Goal: Information Seeking & Learning: Compare options

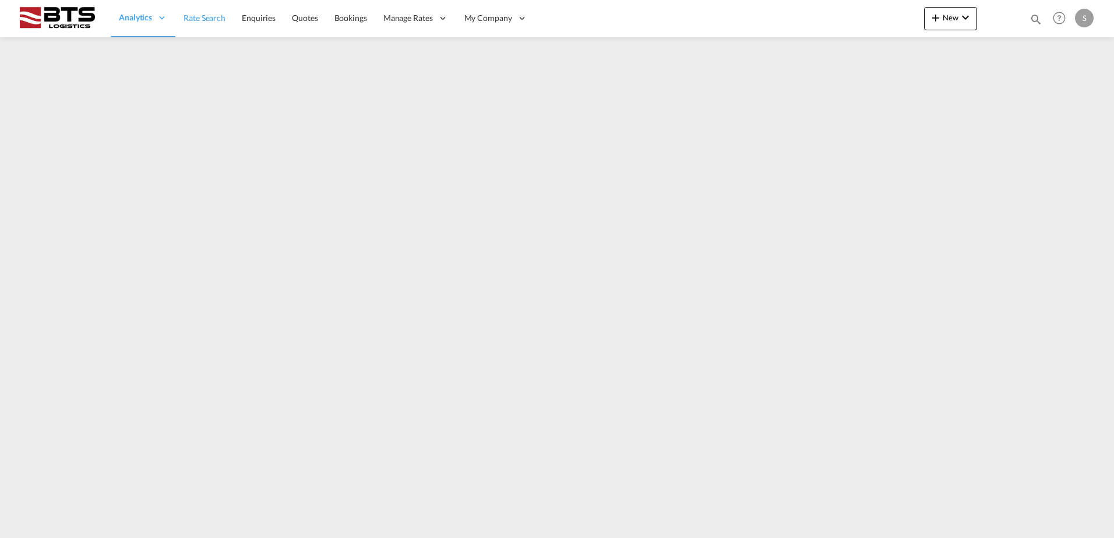
click at [202, 11] on link "Rate Search" at bounding box center [204, 18] width 58 height 38
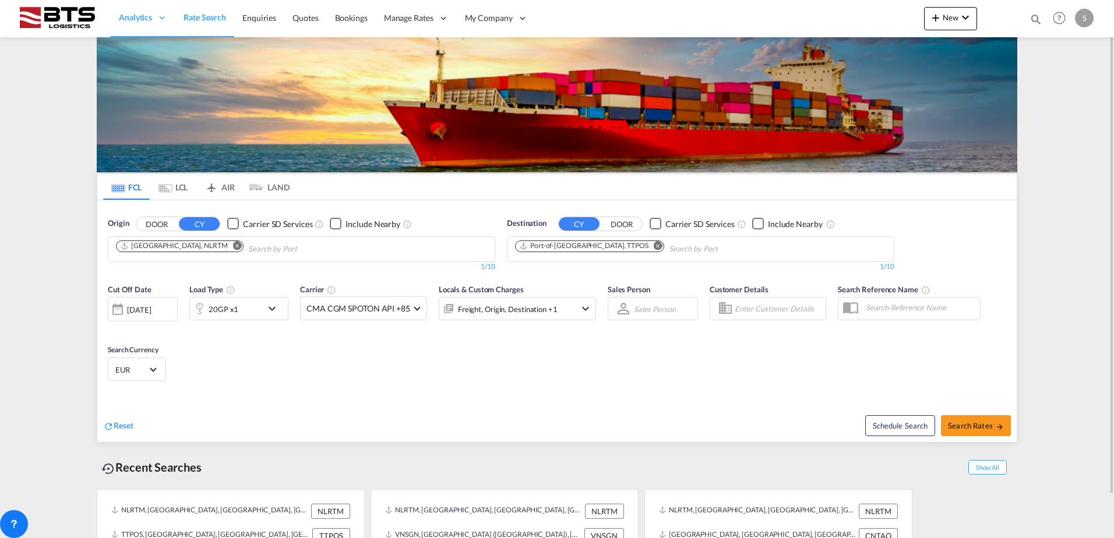
click at [654, 247] on md-icon "Remove" at bounding box center [658, 245] width 9 height 9
click at [577, 248] on body "Analytics Reports Dashboard Rate Search Enquiries Quotes Bookings" at bounding box center [557, 269] width 1114 height 538
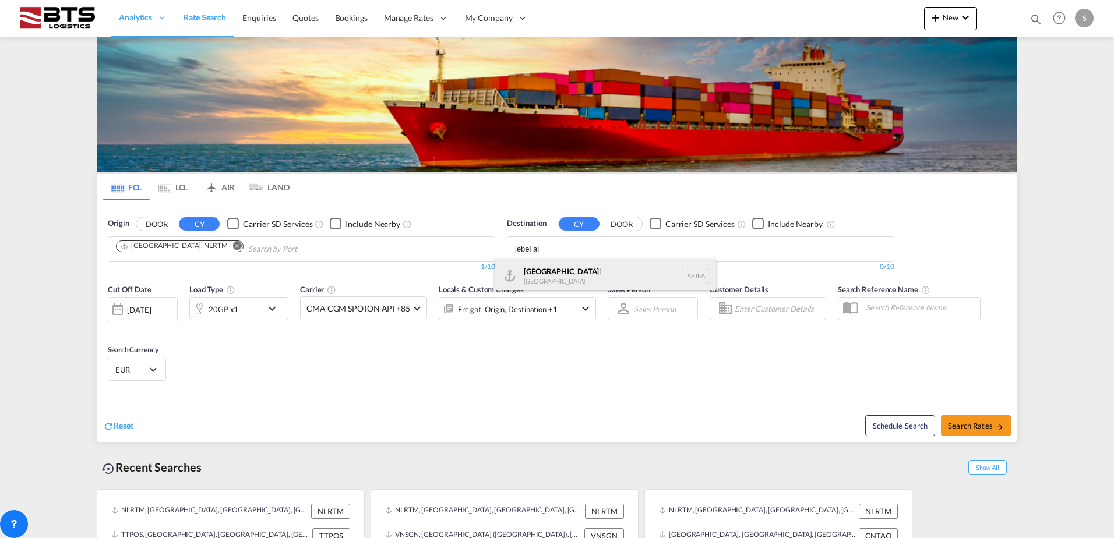
type input "jebel al"
click at [557, 279] on div "Jebel Al i United Arab Emirates AEJEA" at bounding box center [604, 276] width 221 height 35
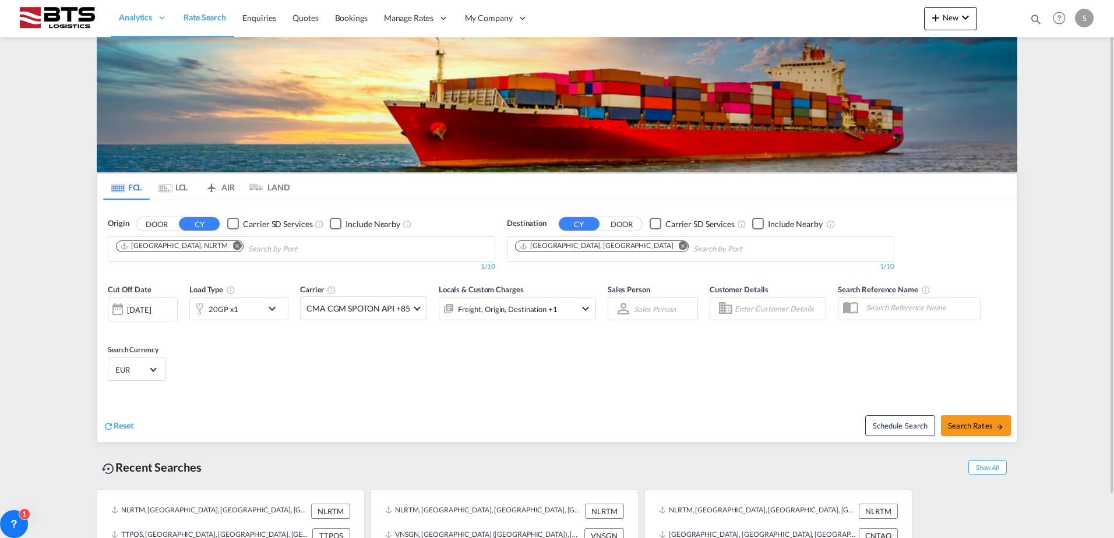
click at [271, 306] on md-icon "icon-chevron-down" at bounding box center [275, 309] width 20 height 14
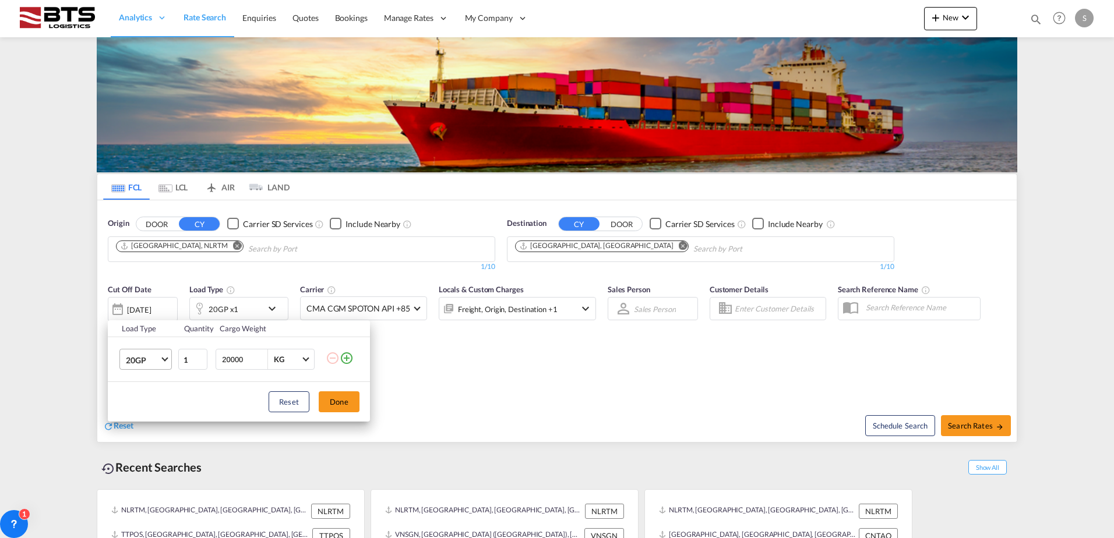
click at [165, 358] on span "Choose: \a20GP" at bounding box center [164, 358] width 6 height 6
click at [137, 413] on div "40HC" at bounding box center [137, 416] width 22 height 12
click at [326, 405] on button "Done" at bounding box center [339, 401] width 41 height 21
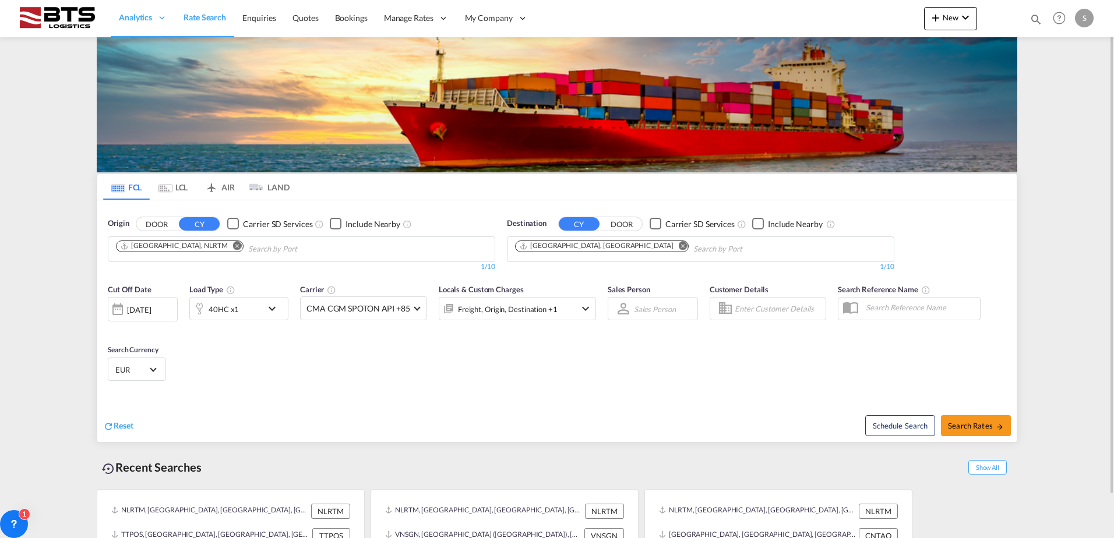
click at [489, 384] on div "Cut Off Date 08 Sep 2025 08/09/2025 Load Type 40HC x1 Carrier CMA CGM SPOTON AP…" at bounding box center [556, 335] width 919 height 114
click at [966, 432] on button "Search Rates" at bounding box center [976, 425] width 70 height 21
type input "NLRTM to AEJEA / [DATE]"
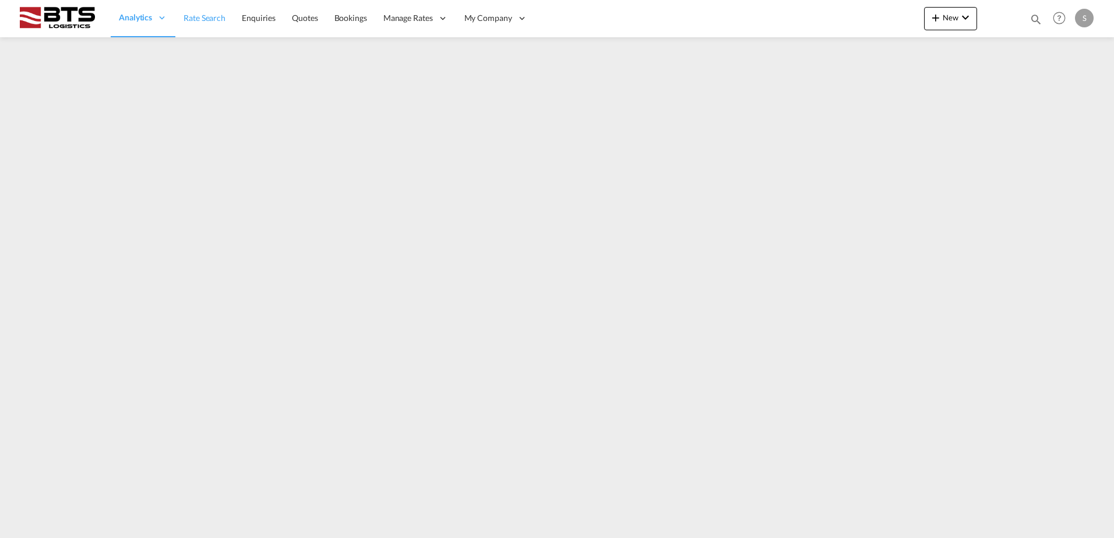
click at [203, 19] on span "Rate Search" at bounding box center [204, 18] width 42 height 10
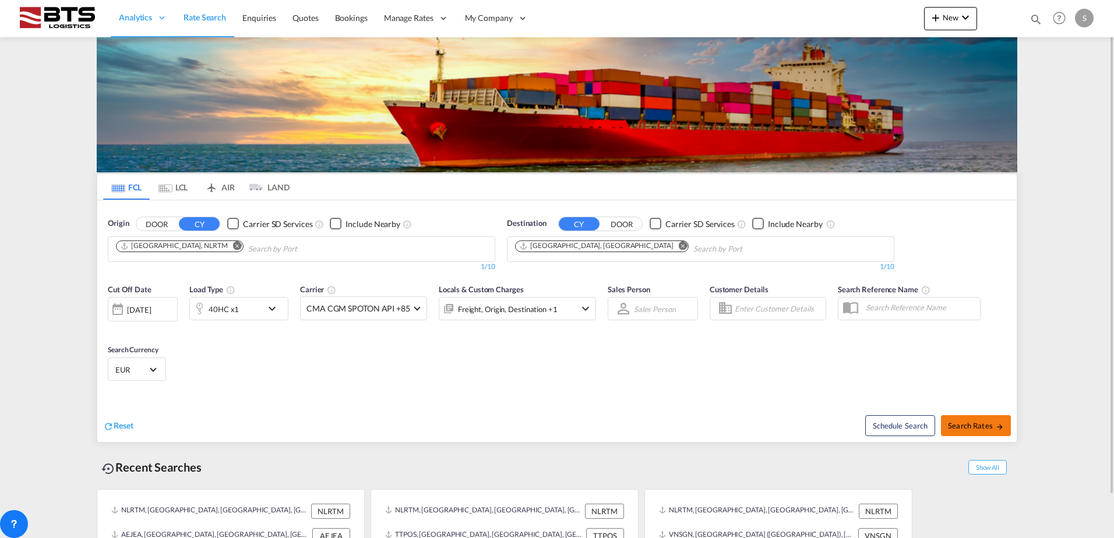
click at [984, 426] on span "Search Rates" at bounding box center [976, 425] width 56 height 9
type input "NLRTM to AEJEA / [DATE]"
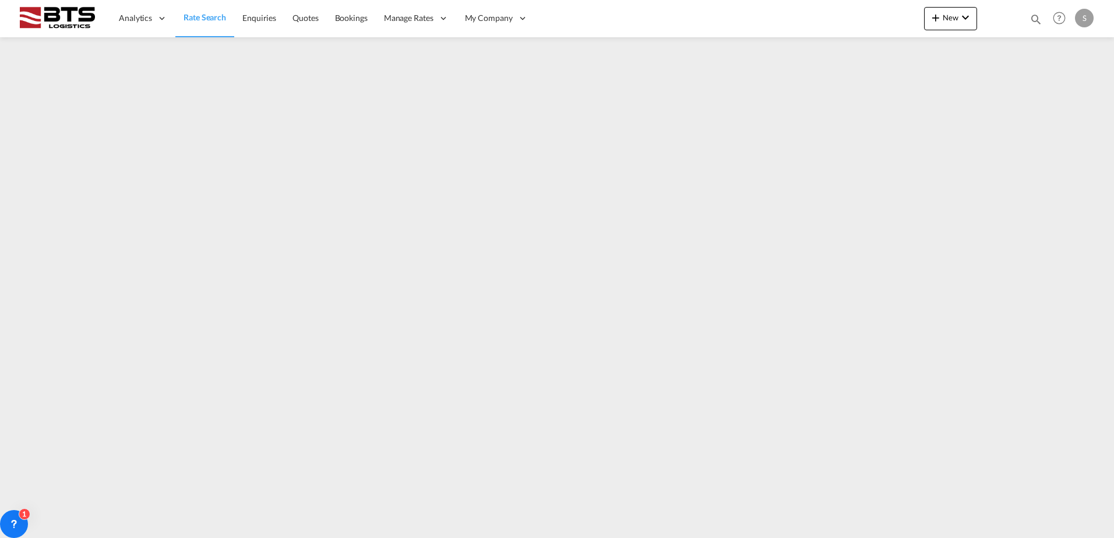
drag, startPoint x: 212, startPoint y: 19, endPoint x: 180, endPoint y: 36, distance: 36.2
click at [212, 17] on span "Rate Search" at bounding box center [204, 17] width 43 height 10
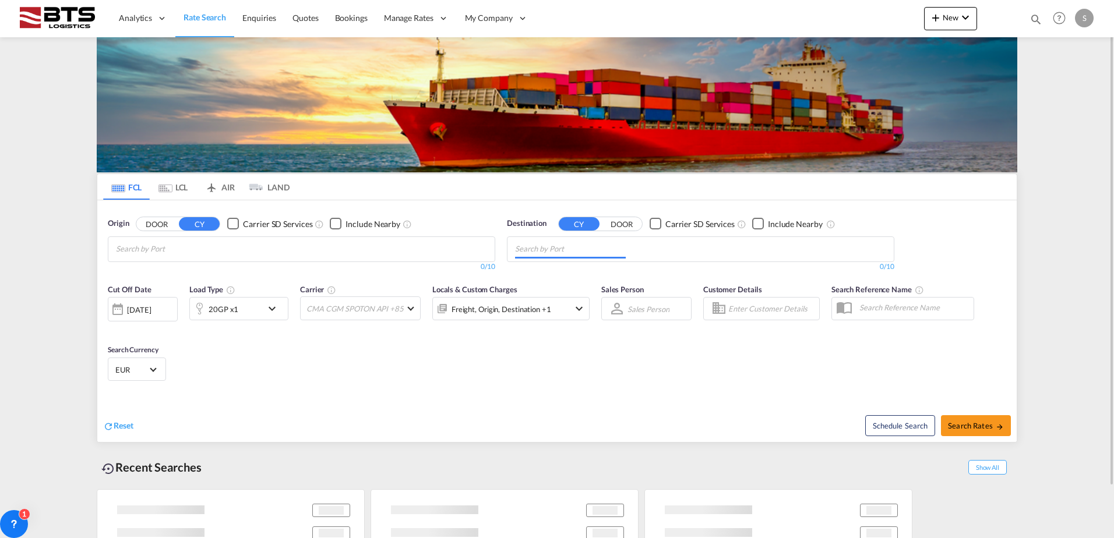
click at [561, 250] on input "Chips input." at bounding box center [570, 249] width 111 height 19
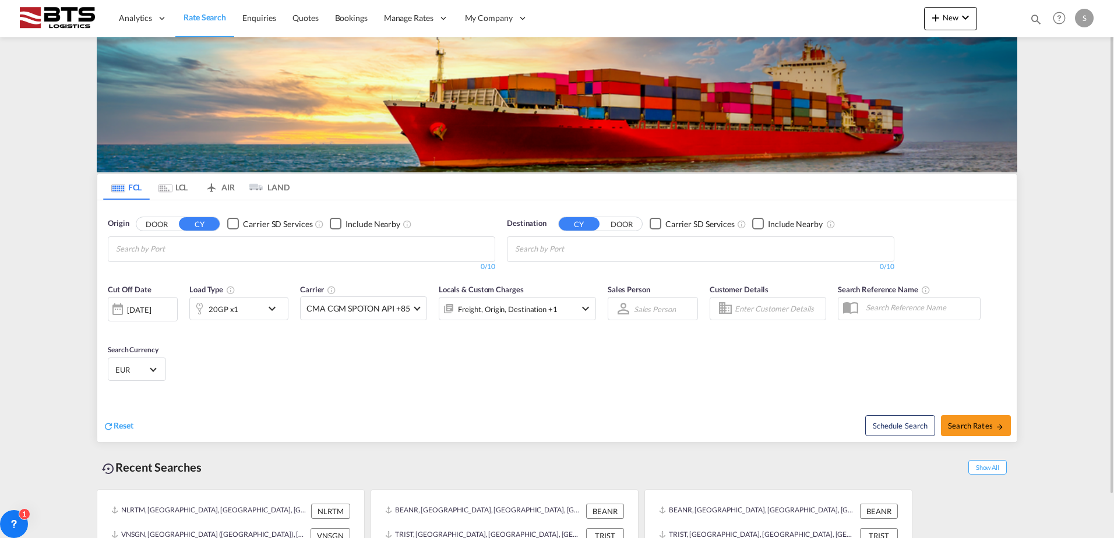
click at [178, 241] on md-autocomplete "Chips container with autocompletion. Enter the text area, type text to search, …" at bounding box center [171, 249] width 111 height 20
click at [164, 251] on body "Analytics Reports Dashboard Rate Search Enquiries Quotes Bookings" at bounding box center [557, 269] width 1114 height 538
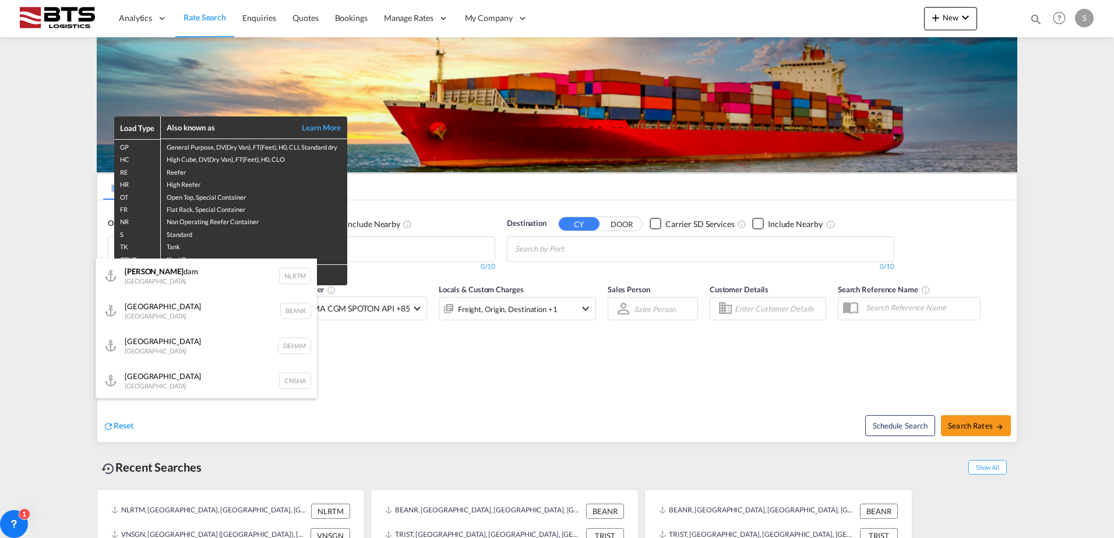
type input "[PERSON_NAME]"
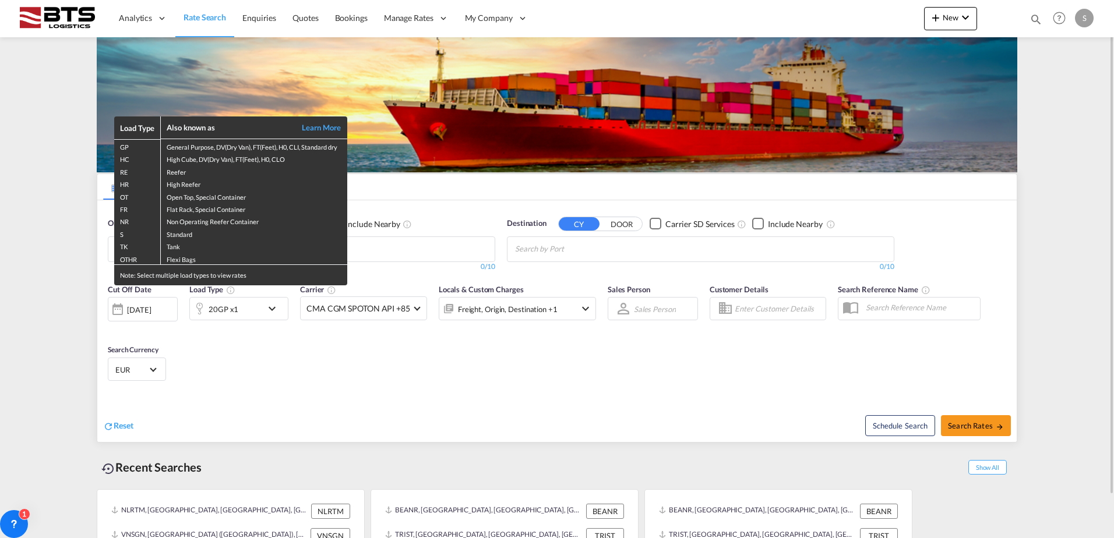
click at [305, 340] on div "Load Type Also known as Learn More GP General Purpose, DV(Dry Van), FT(Feet), H…" at bounding box center [557, 269] width 1114 height 538
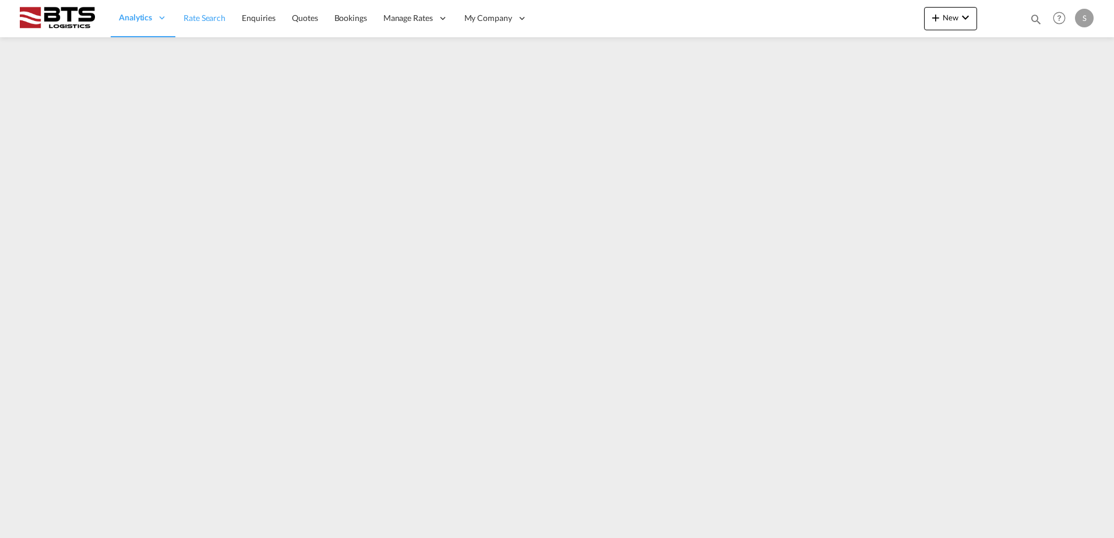
click at [213, 22] on span "Rate Search" at bounding box center [204, 18] width 42 height 10
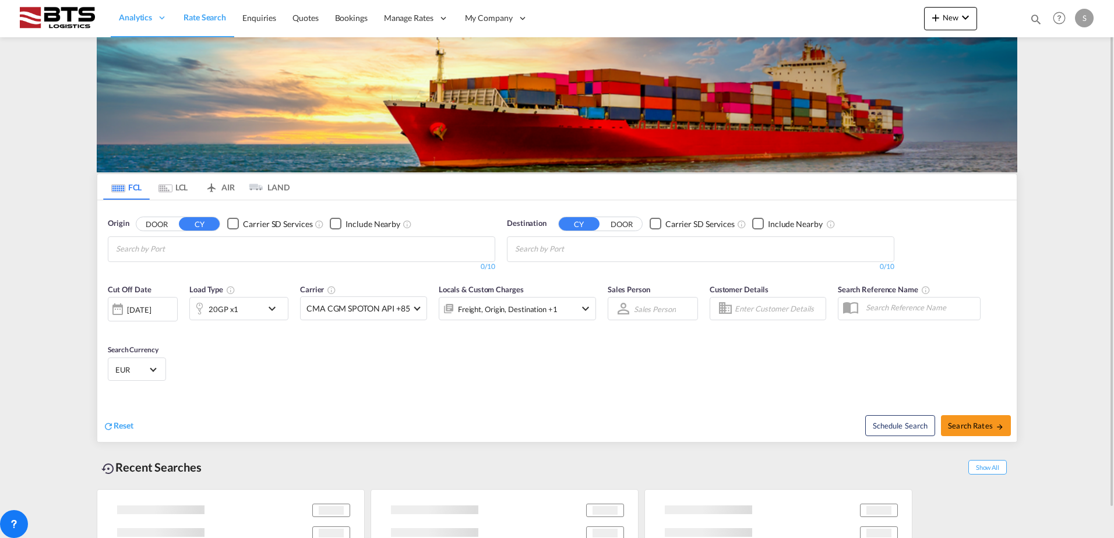
click at [162, 252] on md-chips-wrap "Chips container with autocompletion. Enter the text area, type text to search, …" at bounding box center [172, 248] width 117 height 22
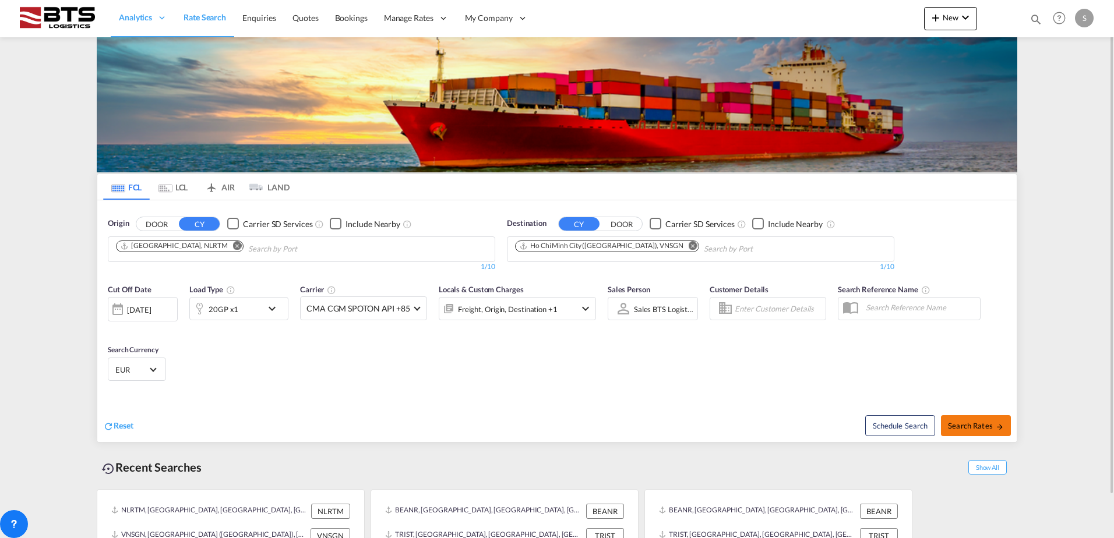
click at [985, 429] on span "Search Rates" at bounding box center [976, 425] width 56 height 9
type input "NLRTM to VNSGN / 8 Sep 2025"
